Goal: Check status: Check status

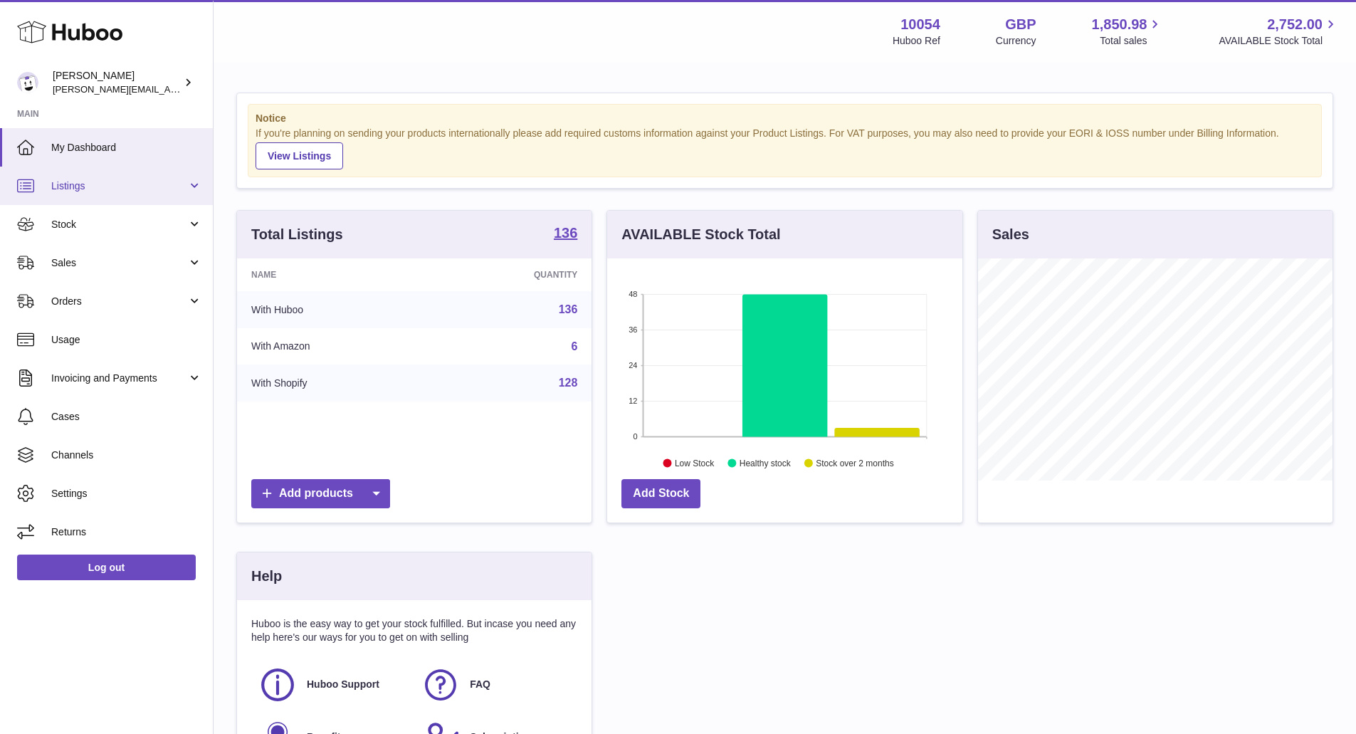
scroll to position [222, 359]
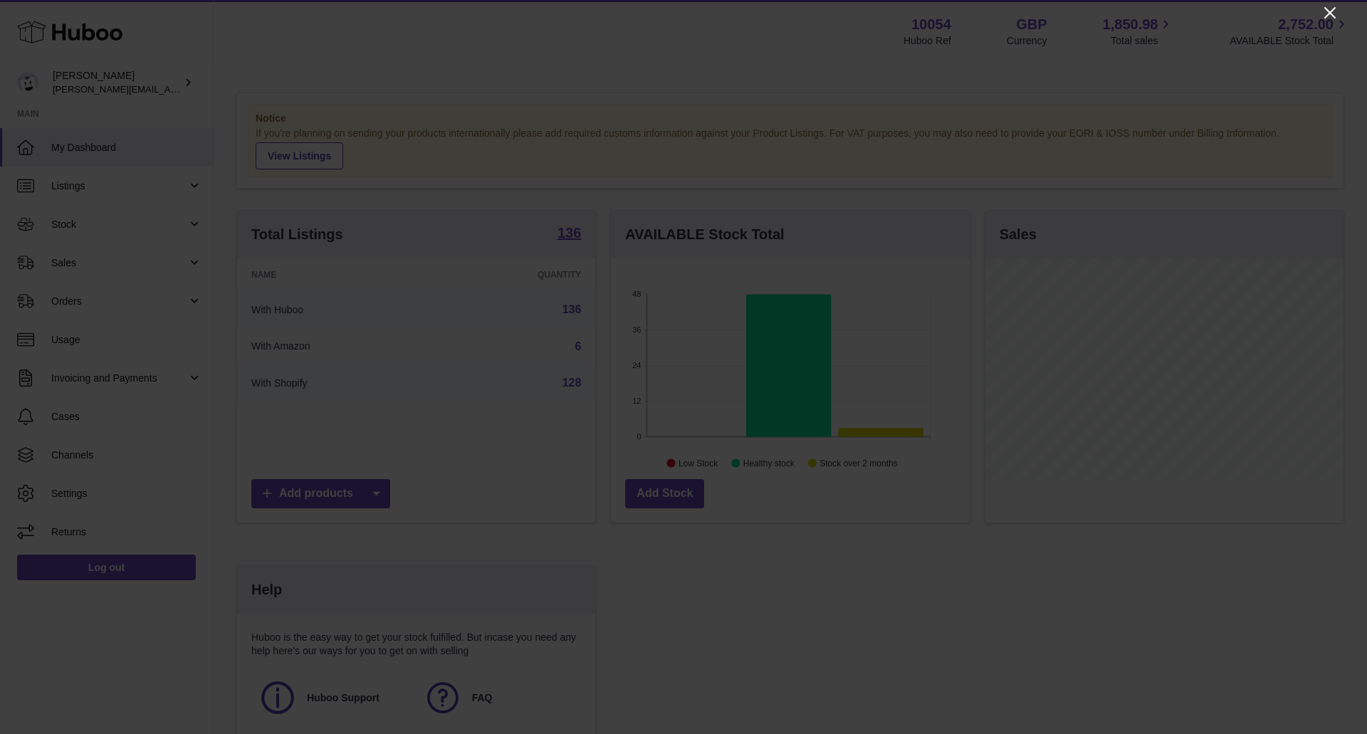
click at [1321, 6] on icon "Close" at bounding box center [1329, 12] width 17 height 17
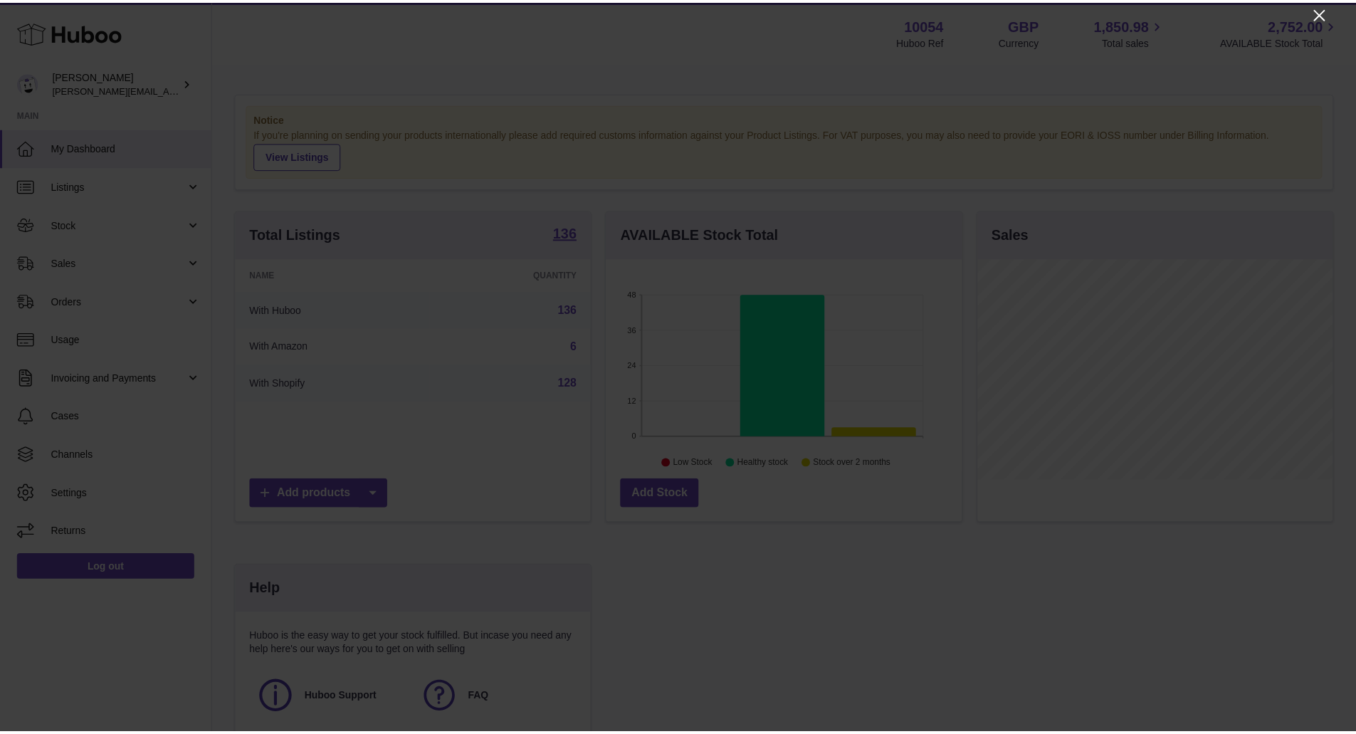
scroll to position [711771, 711638]
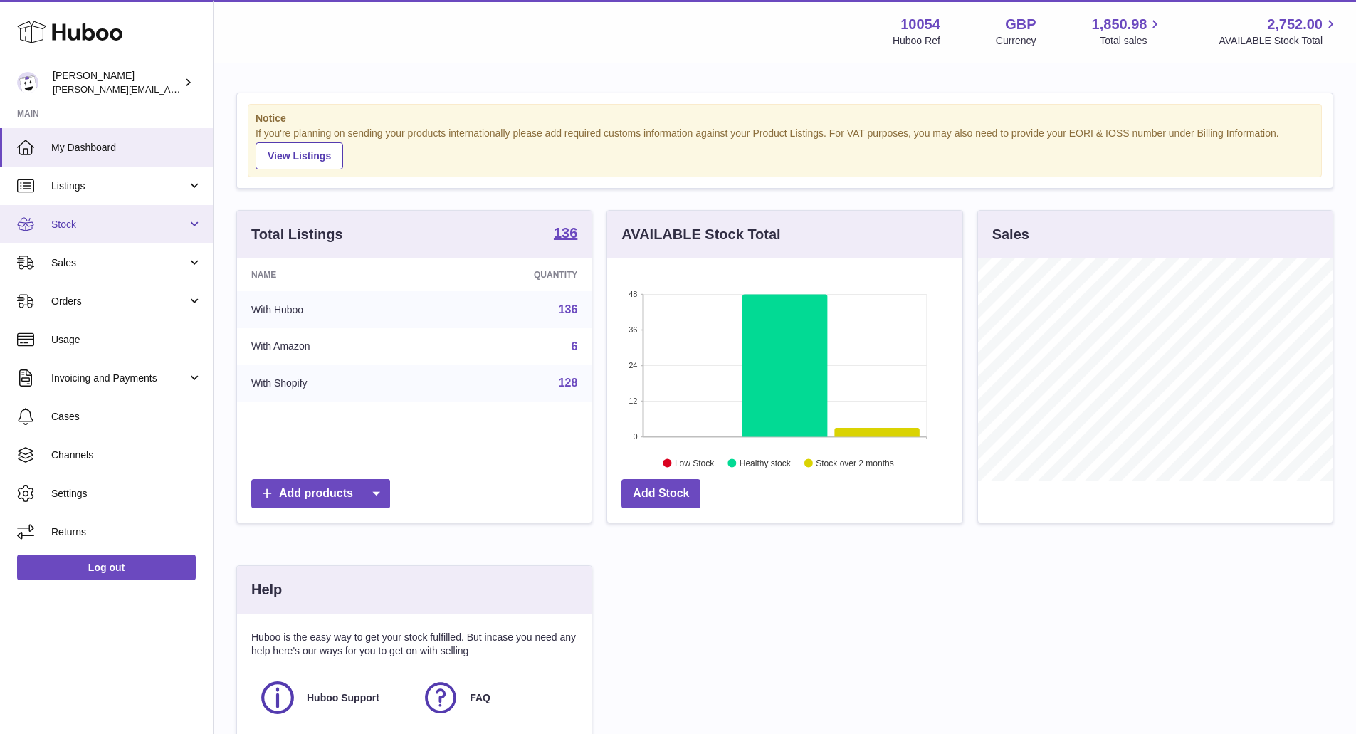
click at [51, 216] on link "Stock" at bounding box center [106, 224] width 213 height 38
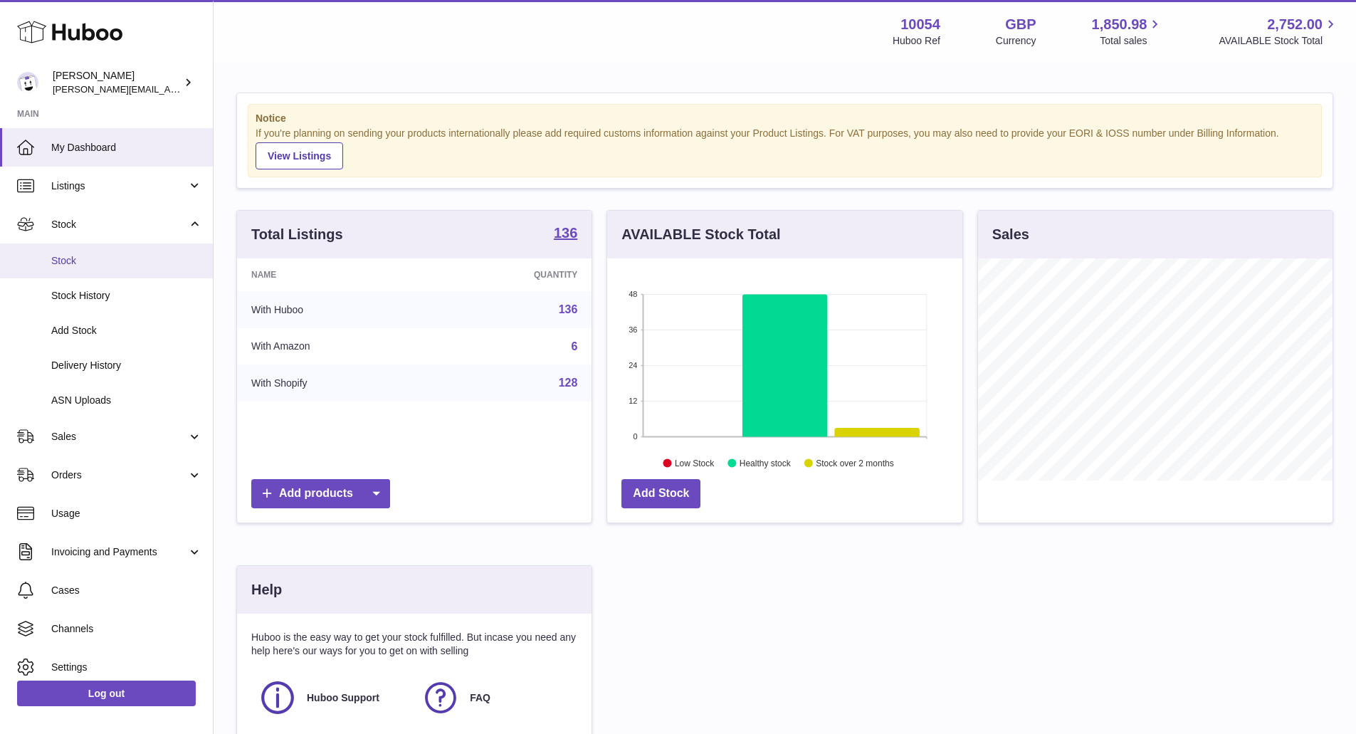
click at [76, 254] on span "Stock" at bounding box center [126, 261] width 151 height 14
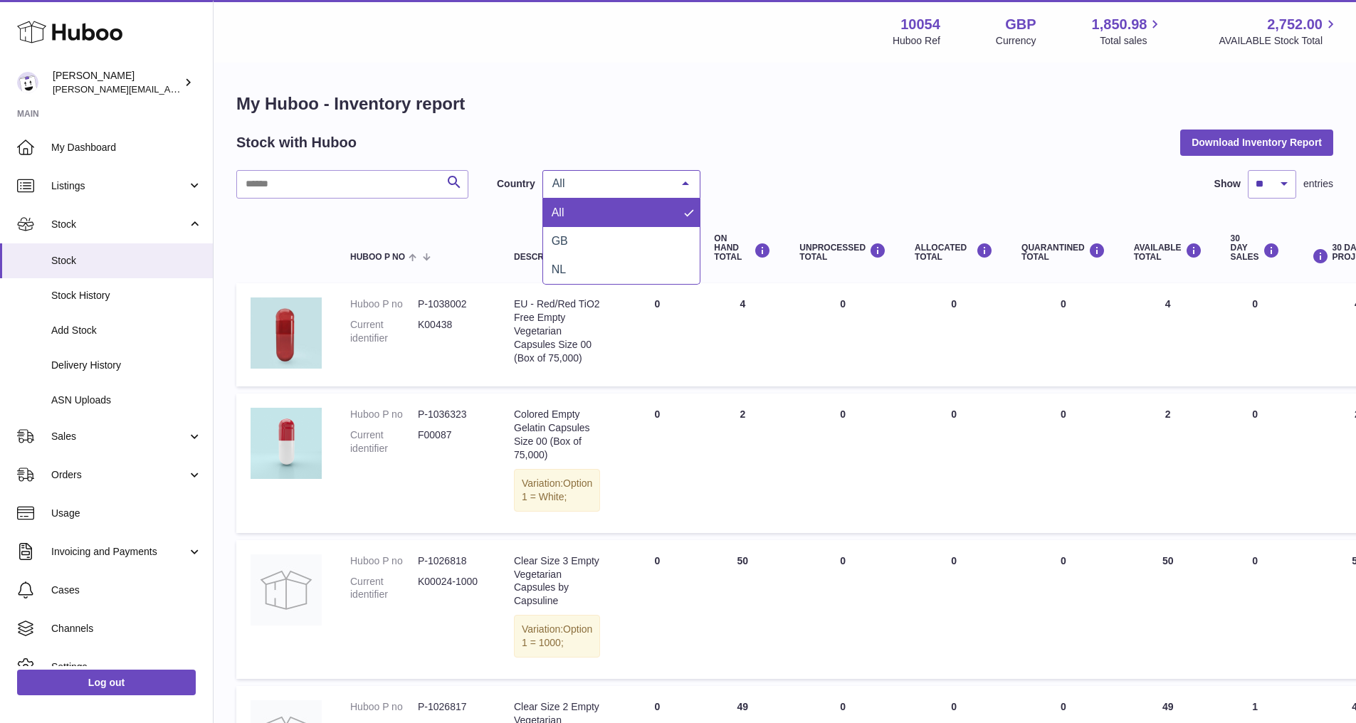
click at [578, 179] on span "All" at bounding box center [610, 184] width 122 height 14
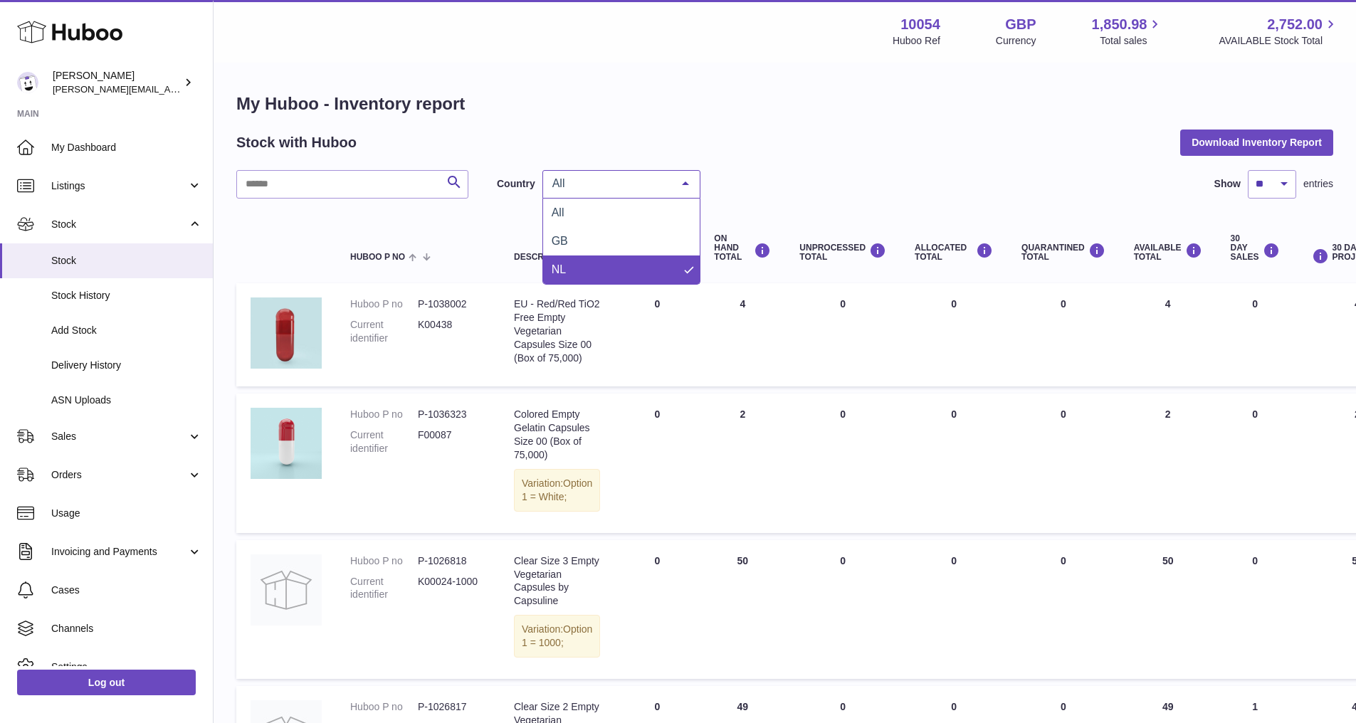
click at [573, 261] on span "NL" at bounding box center [621, 270] width 157 height 28
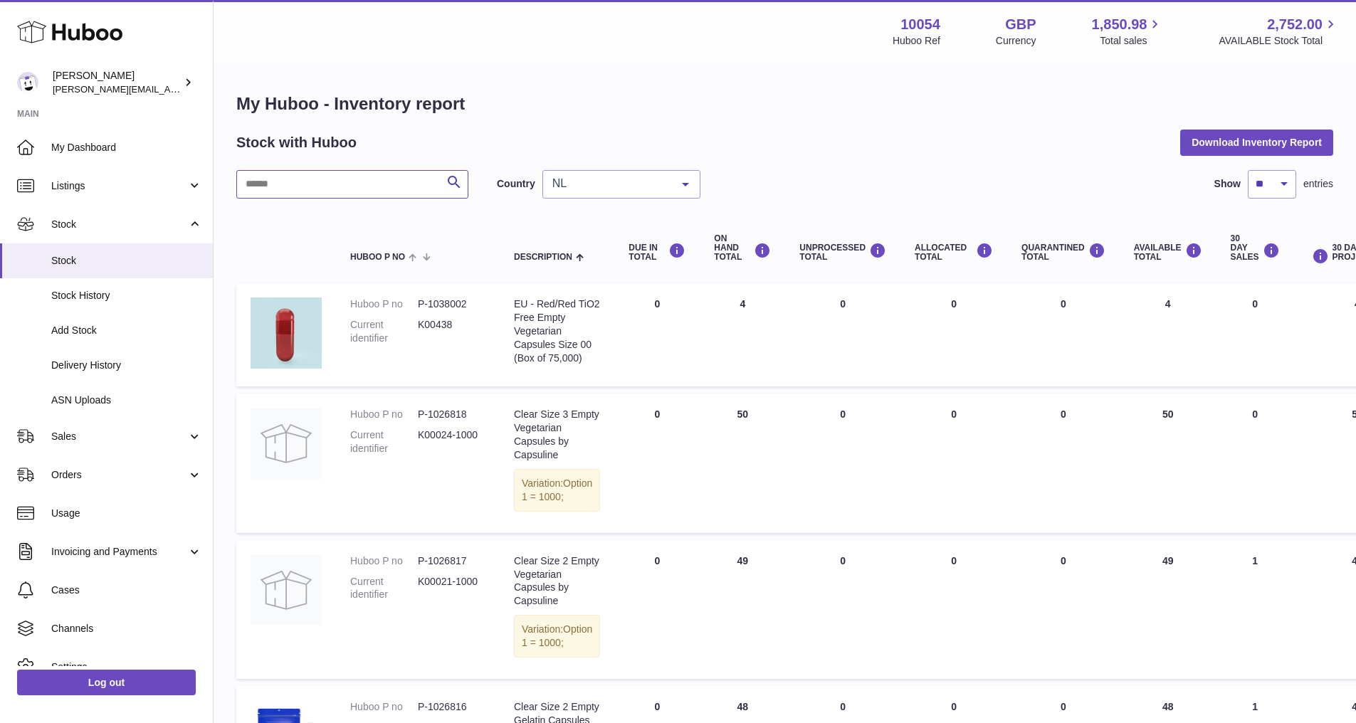
click at [329, 194] on input "text" at bounding box center [352, 184] width 232 height 28
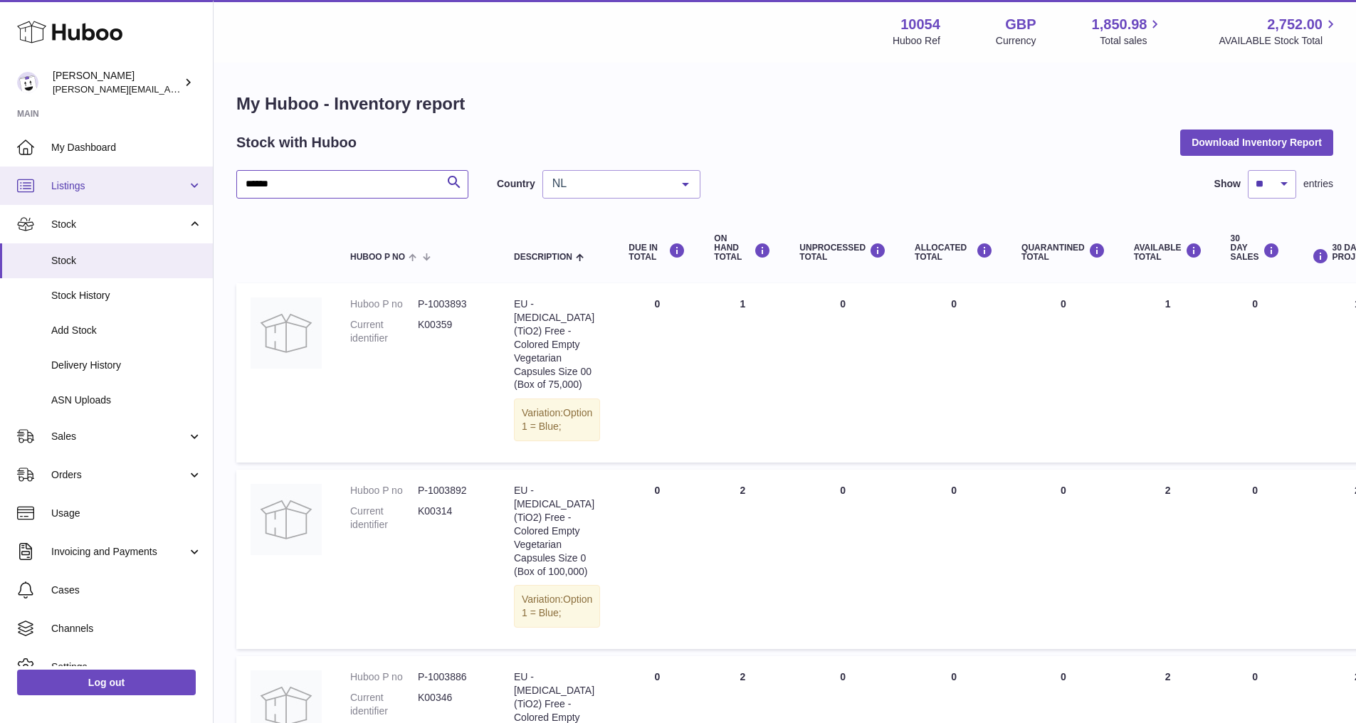
drag, startPoint x: 355, startPoint y: 181, endPoint x: 136, endPoint y: 182, distance: 218.6
click at [149, 182] on div "Huboo [PERSON_NAME] [PERSON_NAME][EMAIL_ADDRESS][DOMAIN_NAME] Main My Dashboard…" at bounding box center [678, 651] width 1356 height 1302
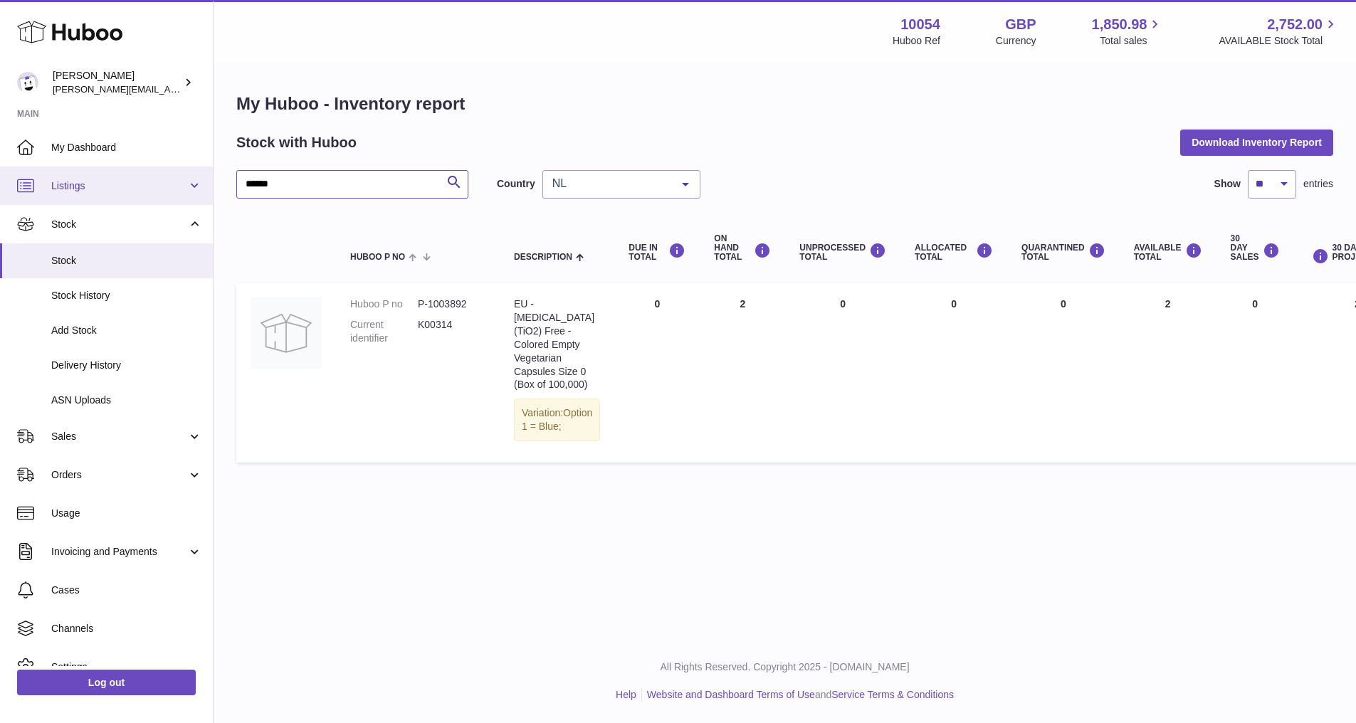
drag, startPoint x: 298, startPoint y: 194, endPoint x: 125, endPoint y: 184, distance: 174.0
click at [126, 184] on div "Huboo [PERSON_NAME] [PERSON_NAME][EMAIL_ADDRESS][DOMAIN_NAME] Main My Dashboard…" at bounding box center [678, 361] width 1356 height 723
type input "******"
